Goal: Navigation & Orientation: Find specific page/section

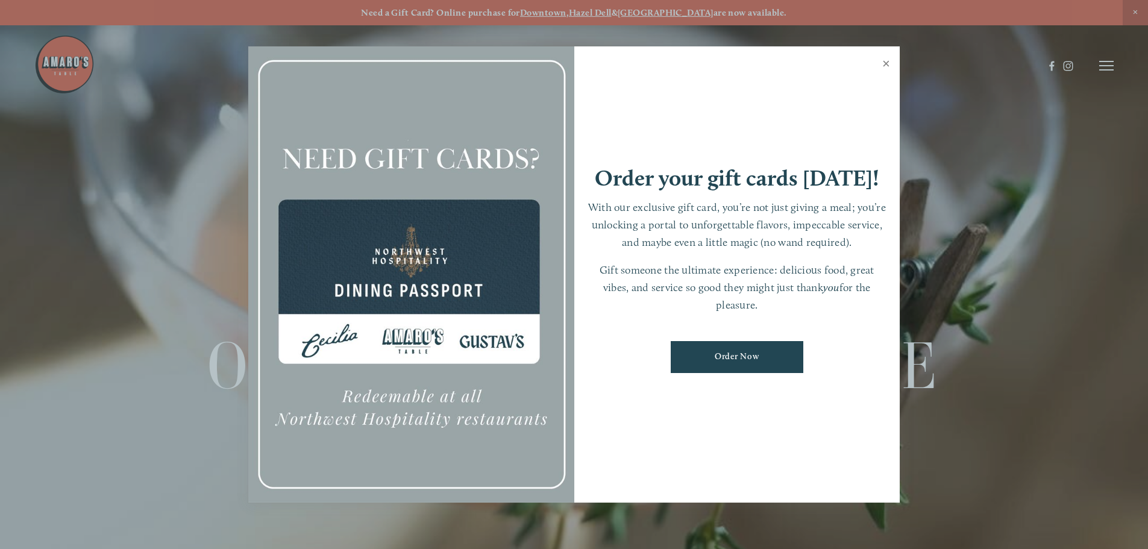
click at [884, 61] on link "Close" at bounding box center [886, 65] width 24 height 34
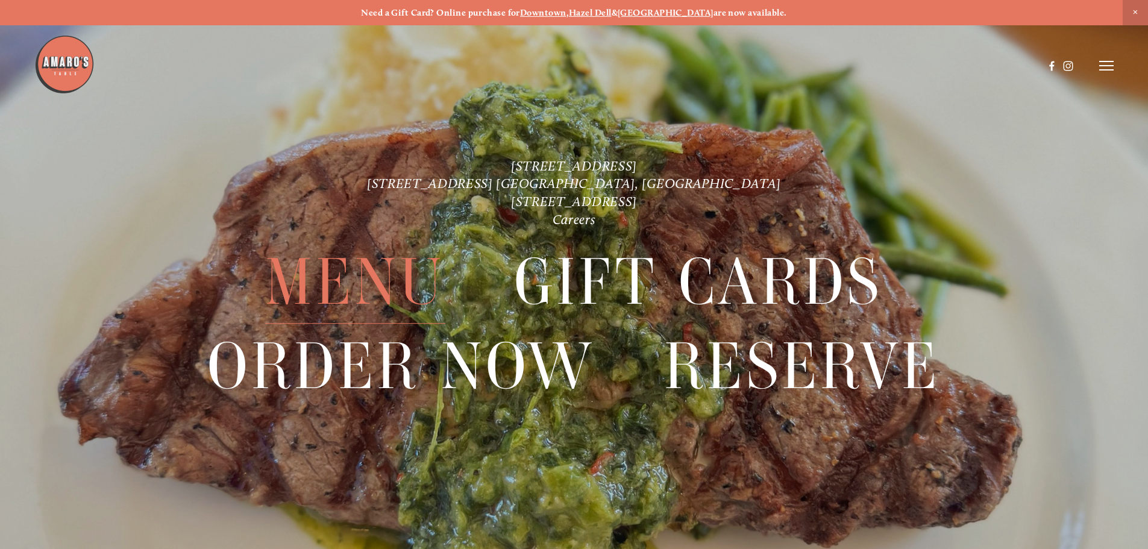
click at [368, 271] on span "Menu" at bounding box center [355, 282] width 180 height 83
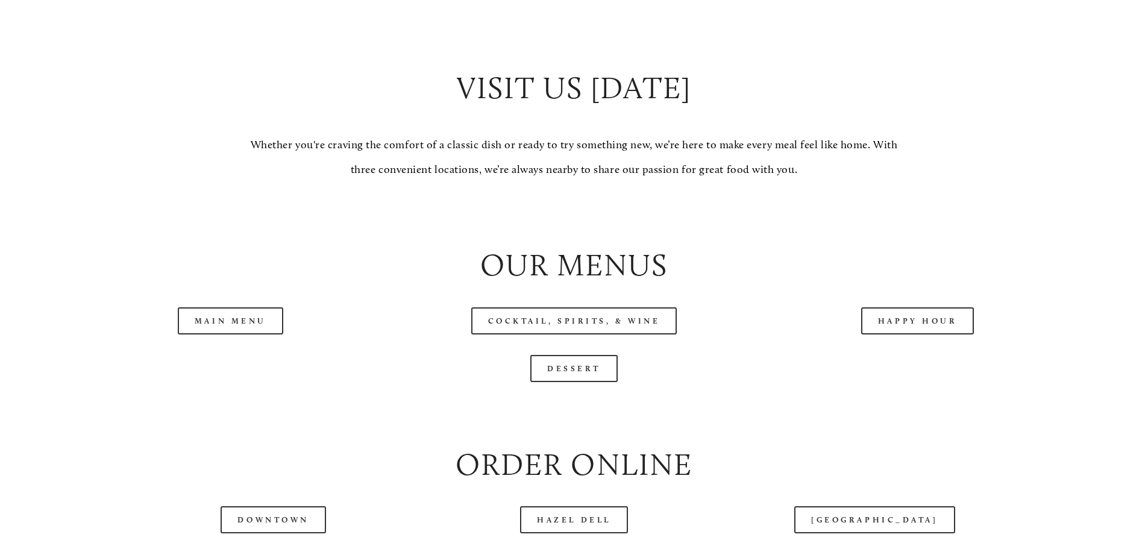
scroll to position [1265, 0]
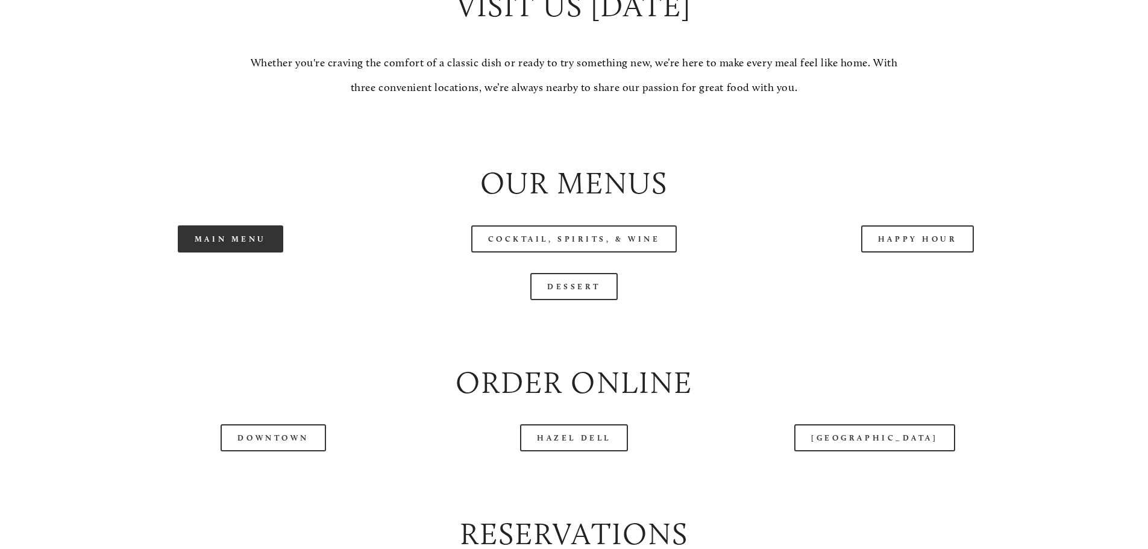
click at [210, 252] on link "Main Menu" at bounding box center [230, 238] width 105 height 27
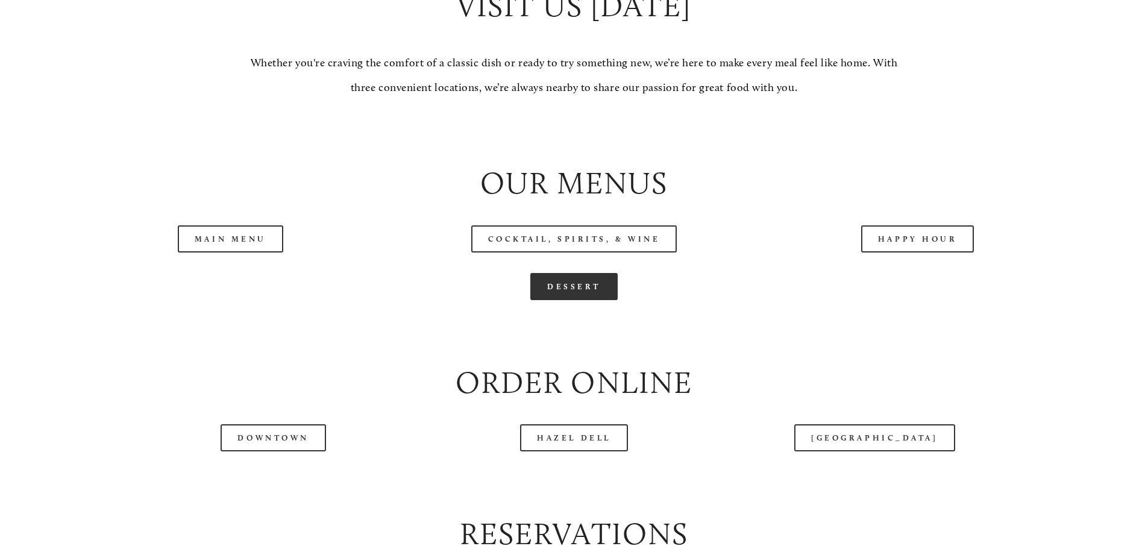
click at [571, 300] on link "Dessert" at bounding box center [573, 286] width 87 height 27
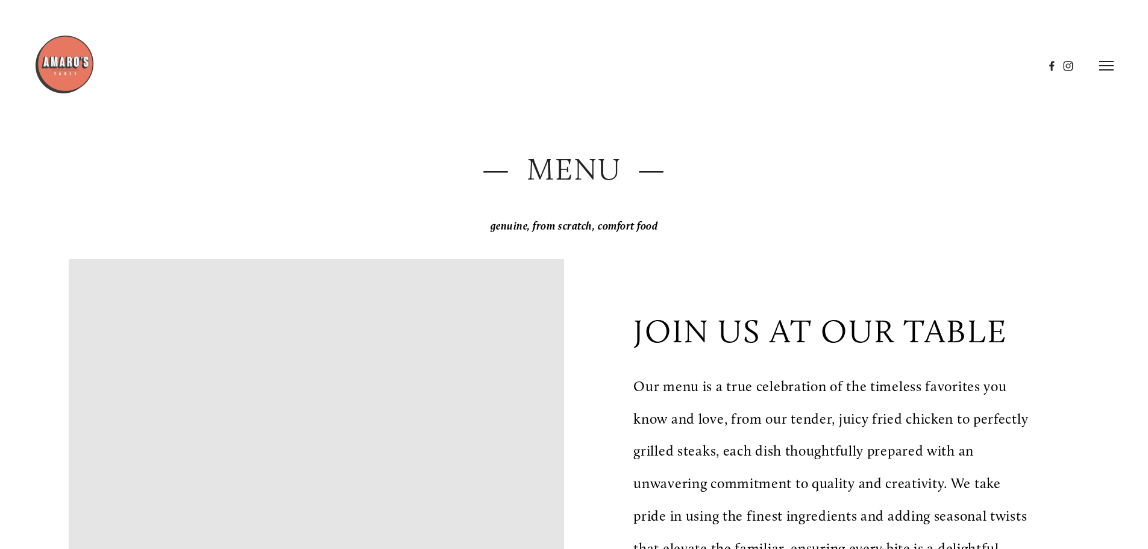
scroll to position [0, 0]
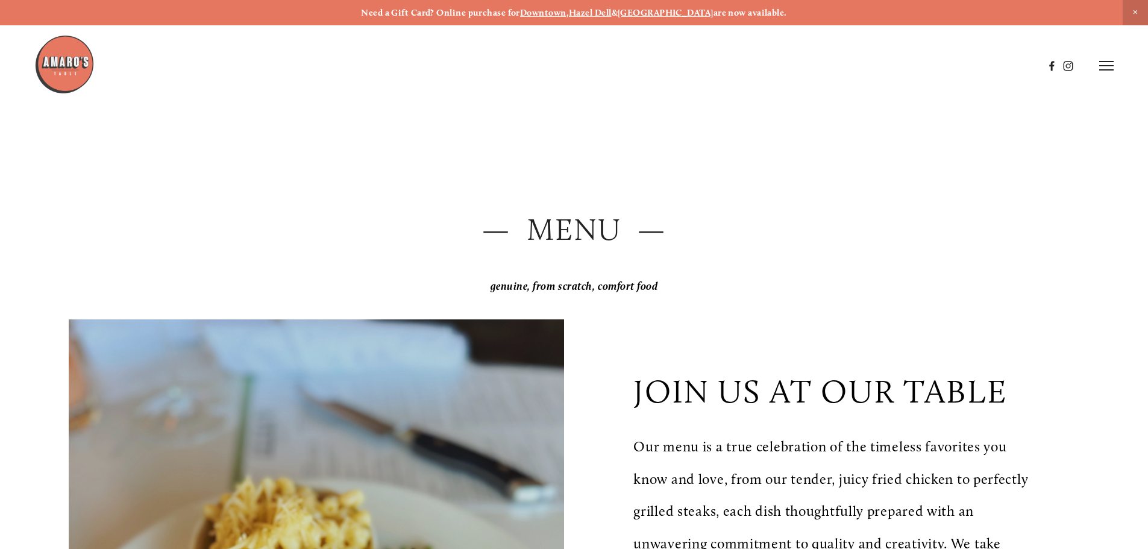
click at [1090, 78] on header "Menu Order Now Visit Gallery 0" at bounding box center [573, 65] width 1079 height 131
click at [1097, 71] on header "Menu Order Now Visit Gallery 0" at bounding box center [573, 65] width 1079 height 131
click at [1099, 69] on icon at bounding box center [1106, 65] width 14 height 11
click at [971, 66] on span "Gallery" at bounding box center [979, 65] width 30 height 11
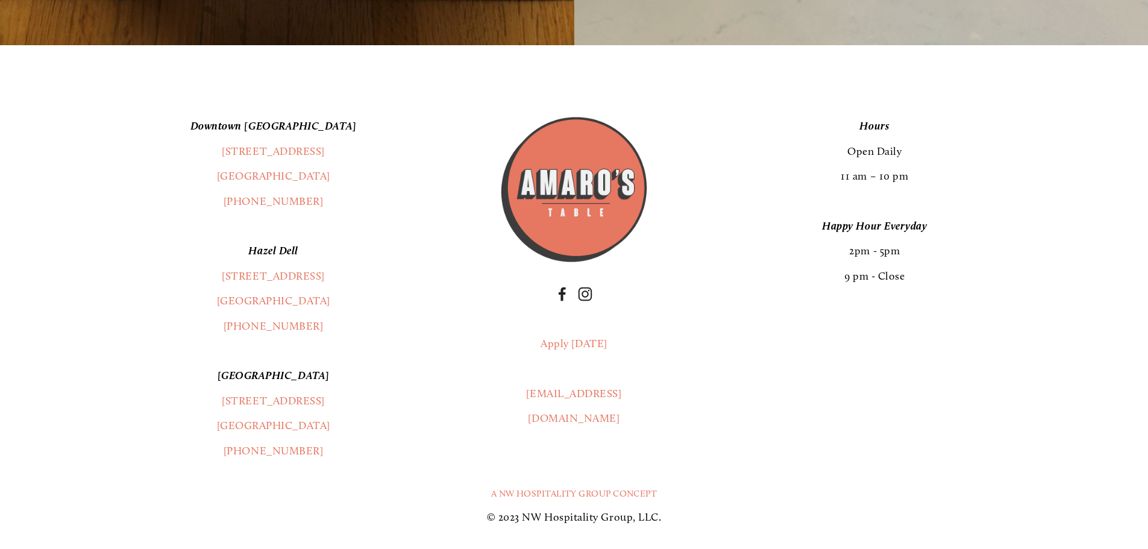
scroll to position [25609, 0]
